Goal: Book appointment/travel/reservation

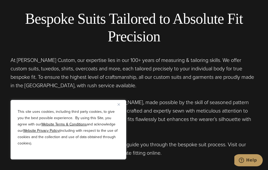
scroll to position [158, 0]
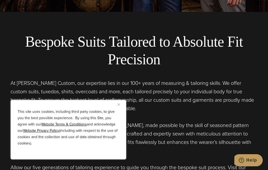
click at [119, 106] on button "Close" at bounding box center [121, 104] width 6 height 6
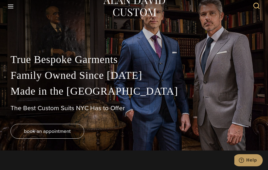
scroll to position [0, 0]
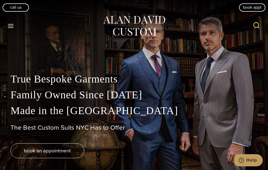
click at [0, 0] on link "Custom Suits" at bounding box center [0, 0] width 0 height 0
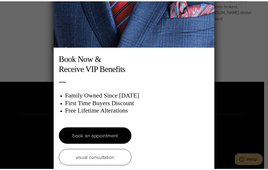
scroll to position [13, 0]
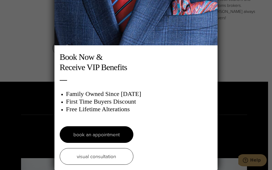
click at [239, 75] on div "Book Now & Receive VIP Benefits Family Owned Since 1913 First Time Buyers Disco…" at bounding box center [136, 85] width 272 height 170
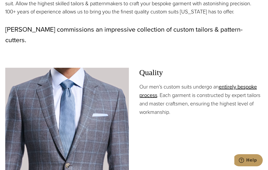
scroll to position [500, 0]
